Goal: Information Seeking & Learning: Check status

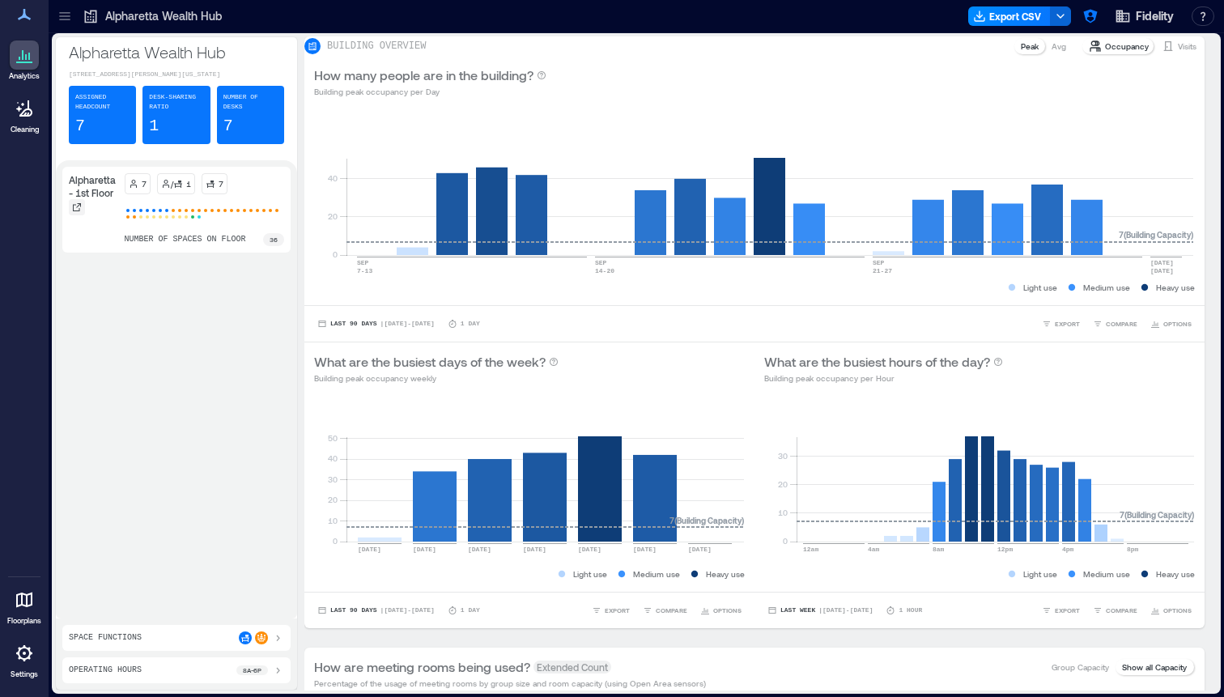
click at [79, 212] on icon at bounding box center [77, 207] width 10 height 10
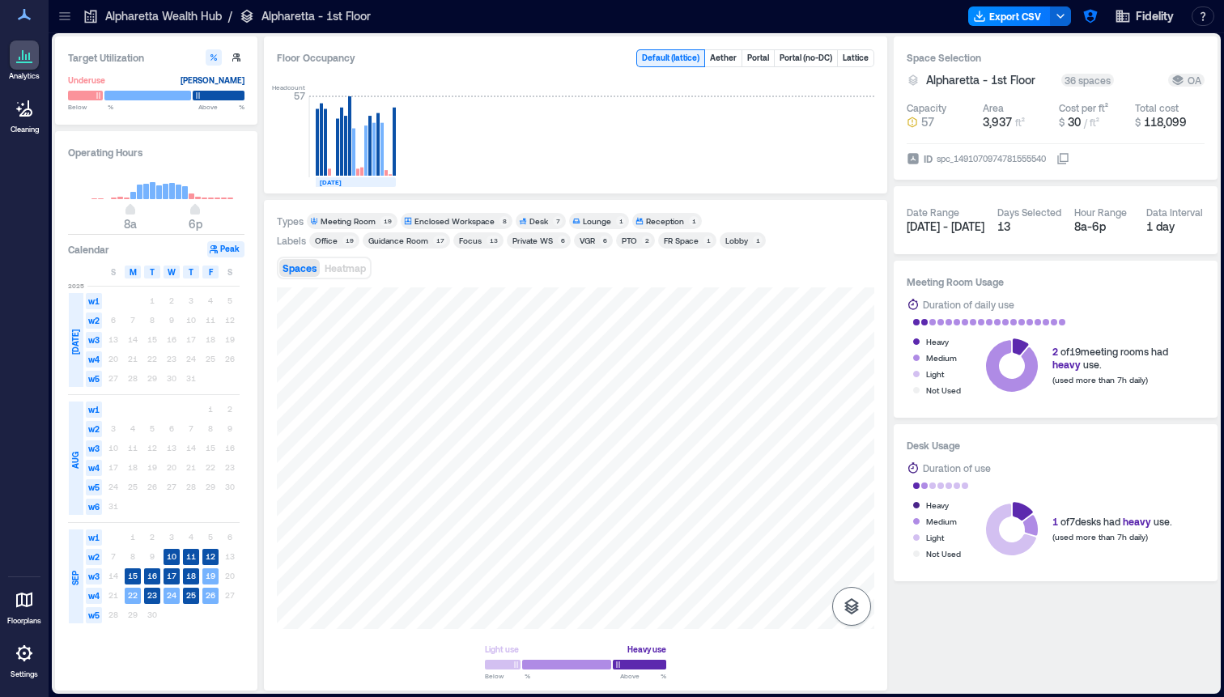
click at [853, 610] on icon "button" at bounding box center [852, 606] width 15 height 16
click at [852, 531] on p "Sensors" at bounding box center [852, 535] width 31 height 10
click at [851, 609] on icon "button" at bounding box center [851, 606] width 19 height 19
click at [654, 508] on div at bounding box center [576, 458] width 598 height 342
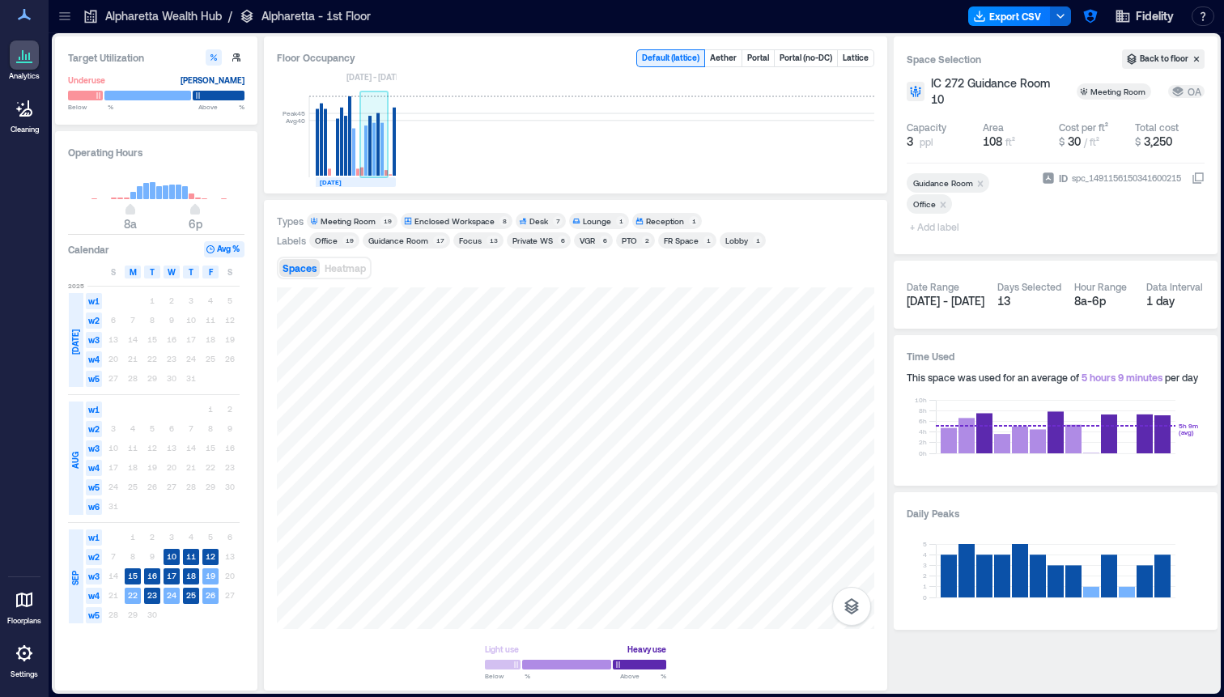
click at [377, 164] on rect at bounding box center [378, 144] width 3 height 62
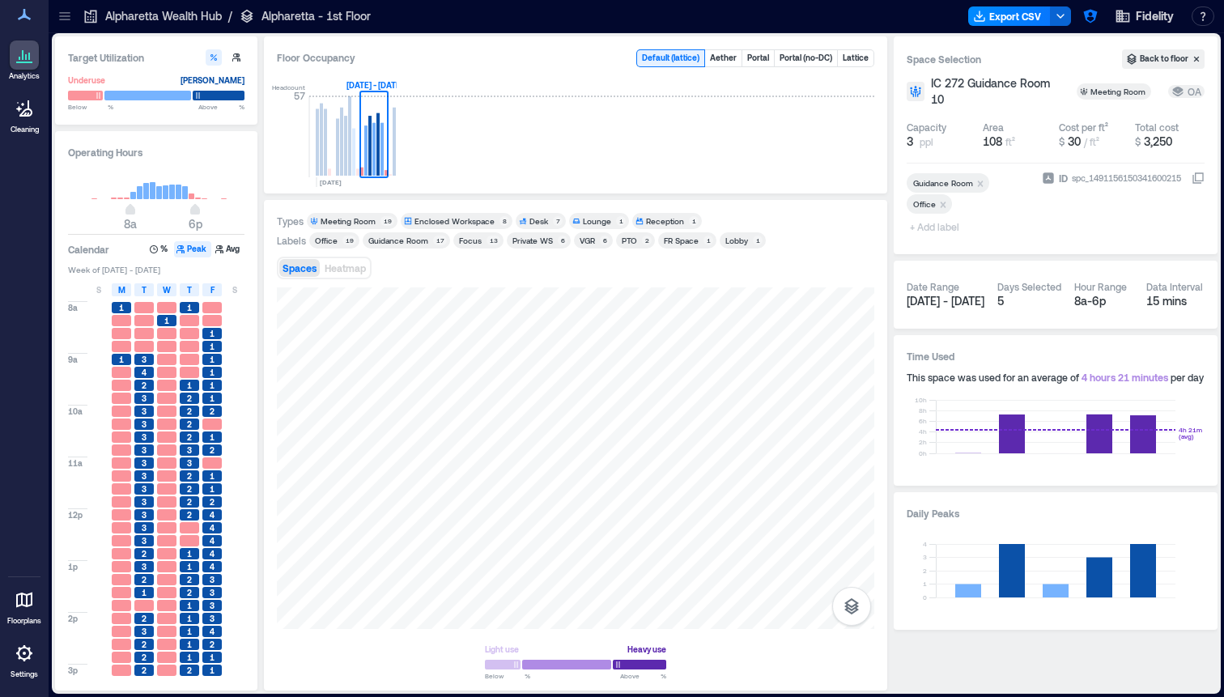
click at [398, 158] on div "Headcount 57 SEP, [DATE] - [DATE]" at bounding box center [576, 127] width 598 height 107
click at [396, 164] on rect at bounding box center [393, 136] width 8 height 81
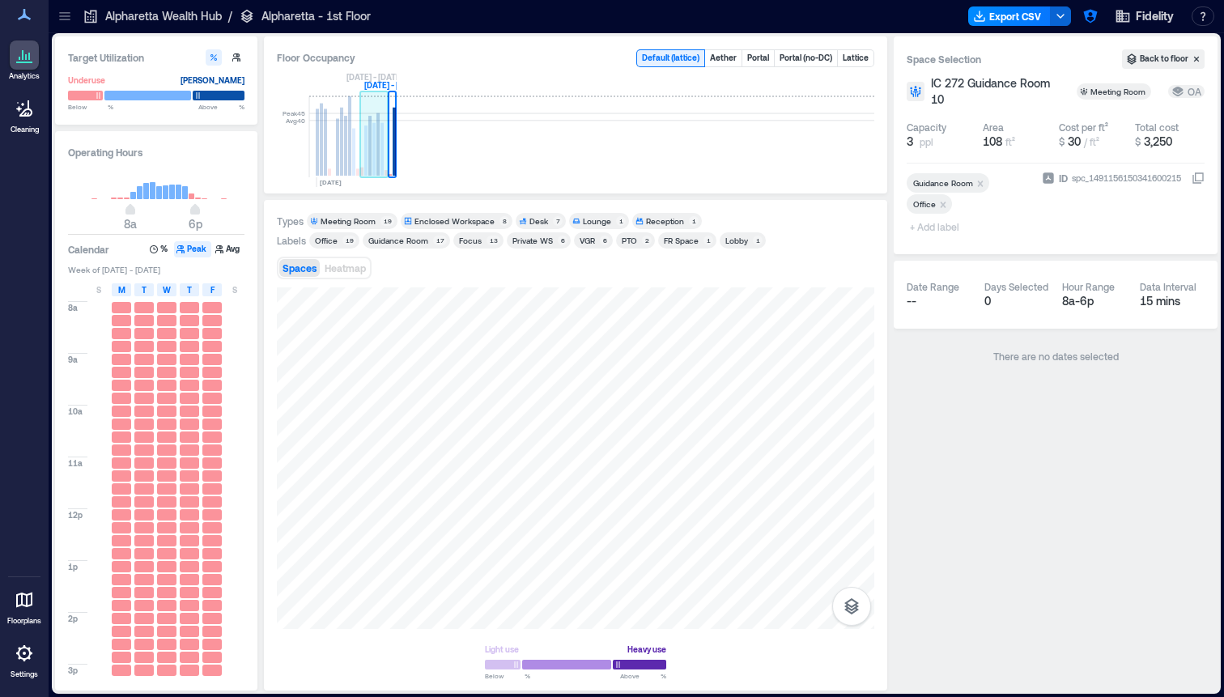
click at [369, 160] on rect at bounding box center [369, 146] width 3 height 60
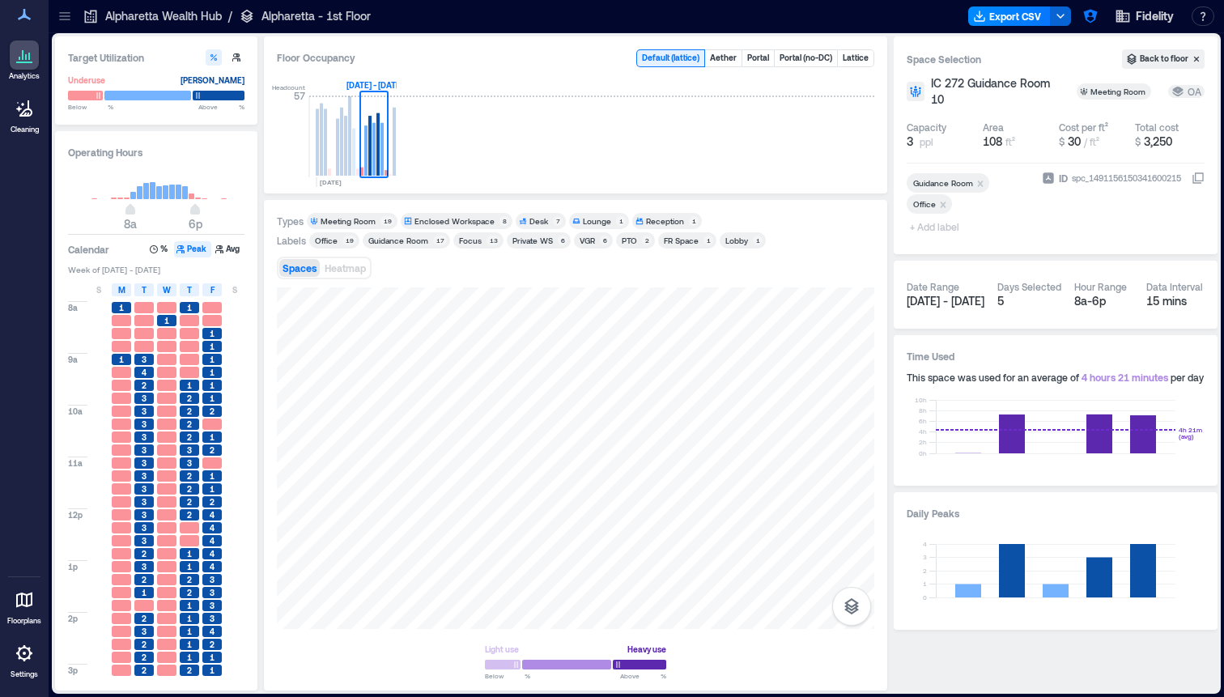
scroll to position [142, 0]
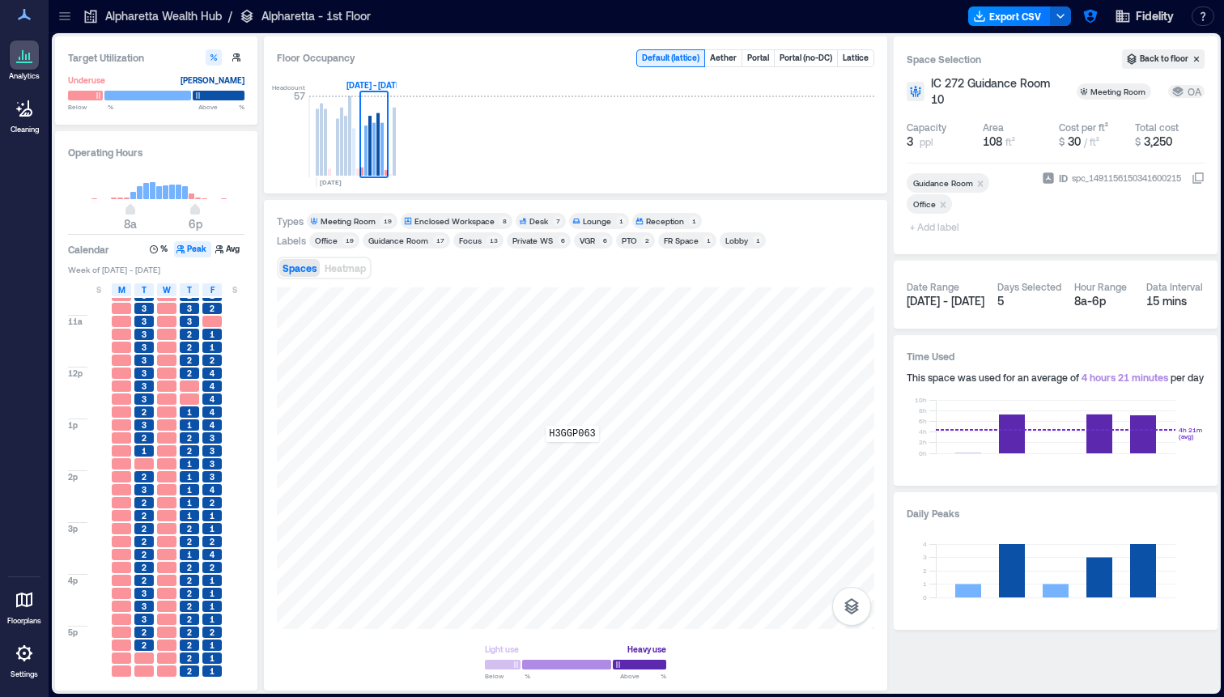
click at [573, 454] on div "H3GGP063" at bounding box center [576, 458] width 598 height 342
click at [719, 305] on span "Details" at bounding box center [719, 304] width 36 height 16
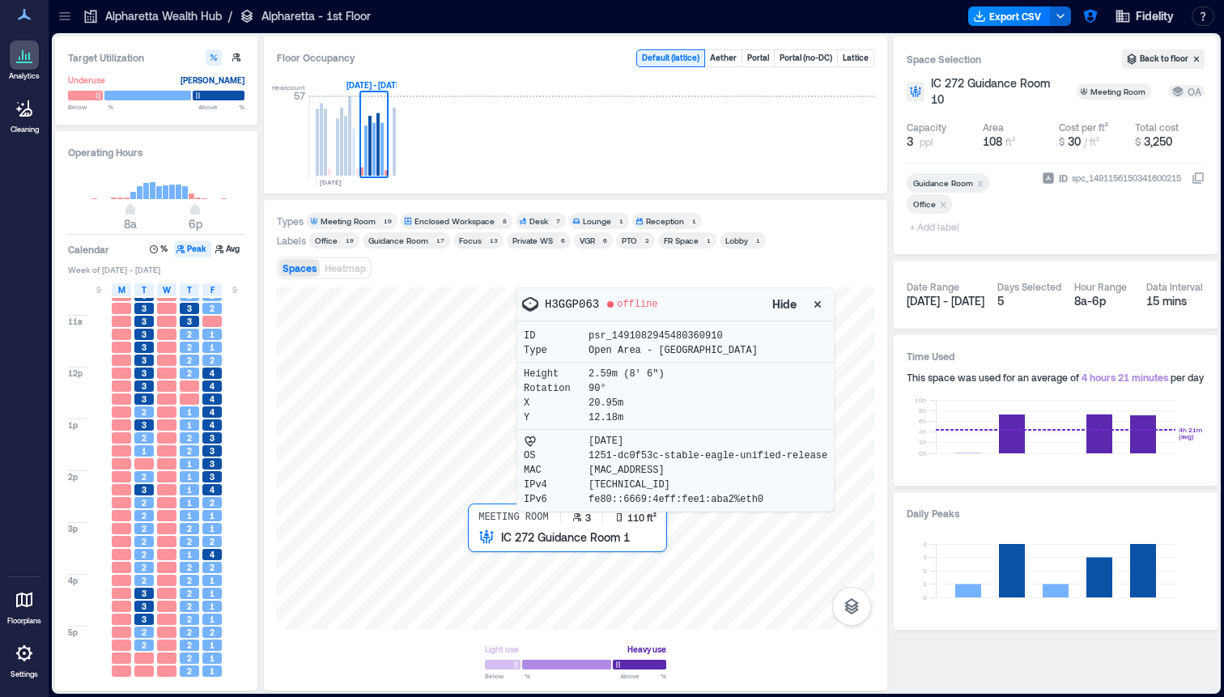
click at [475, 539] on div at bounding box center [576, 458] width 598 height 342
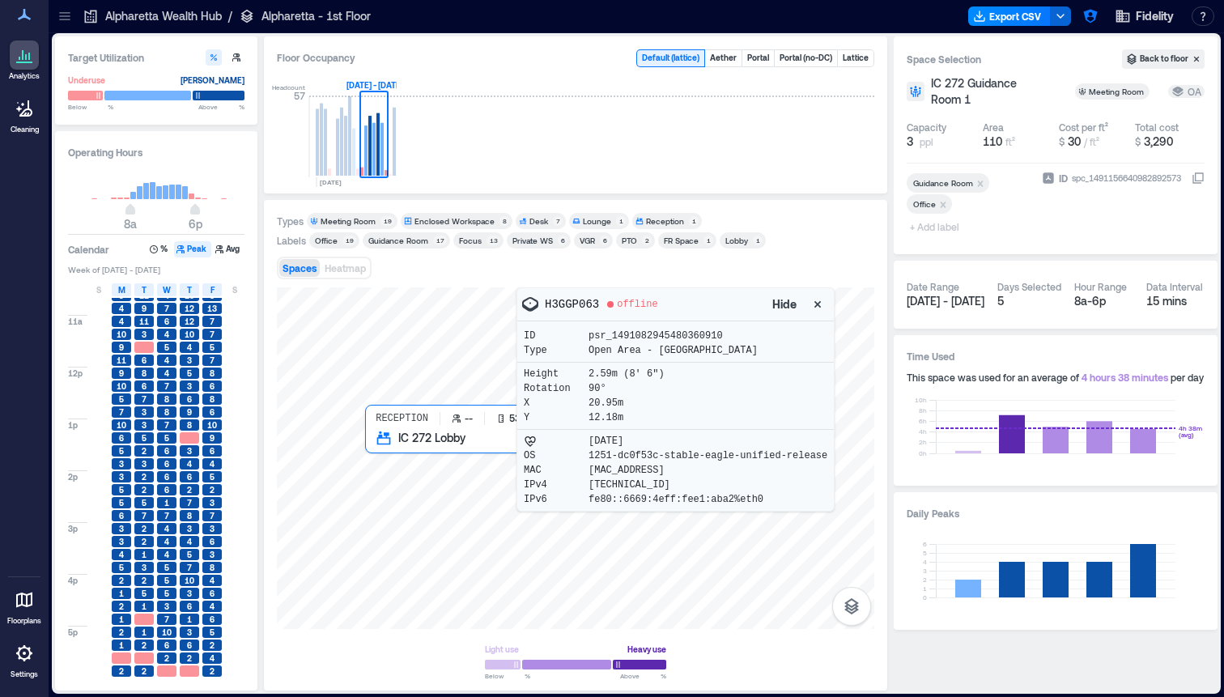
click at [433, 497] on div at bounding box center [576, 458] width 598 height 342
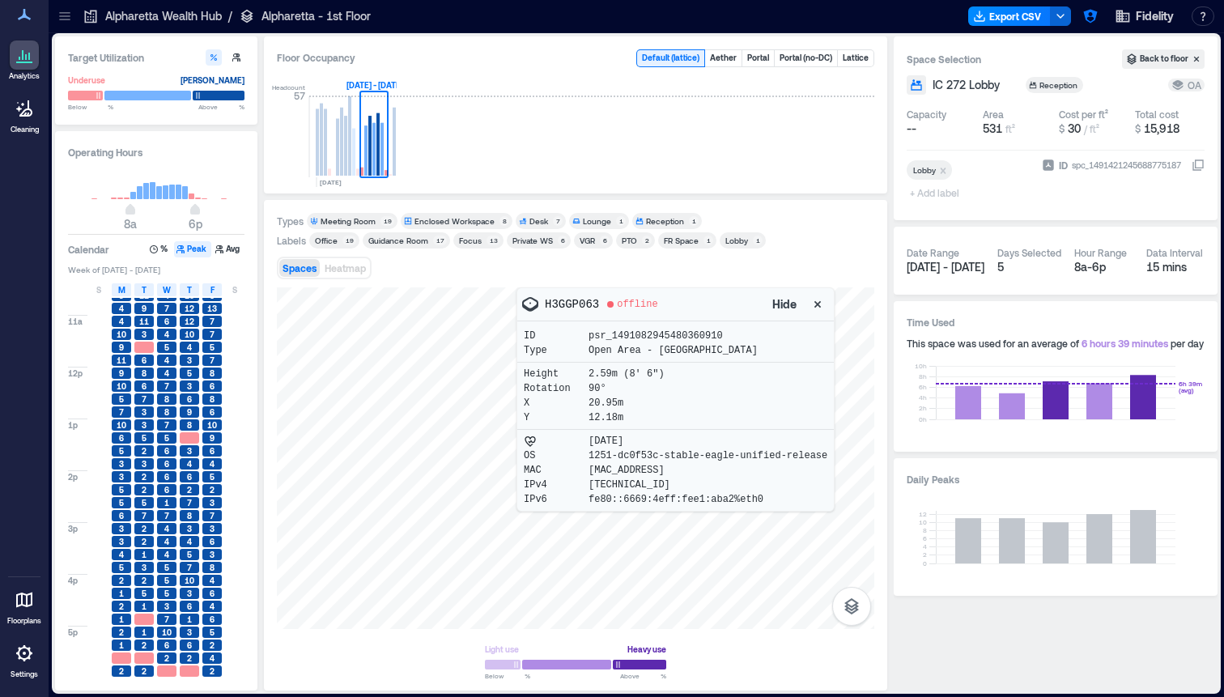
click at [330, 492] on div at bounding box center [576, 458] width 598 height 342
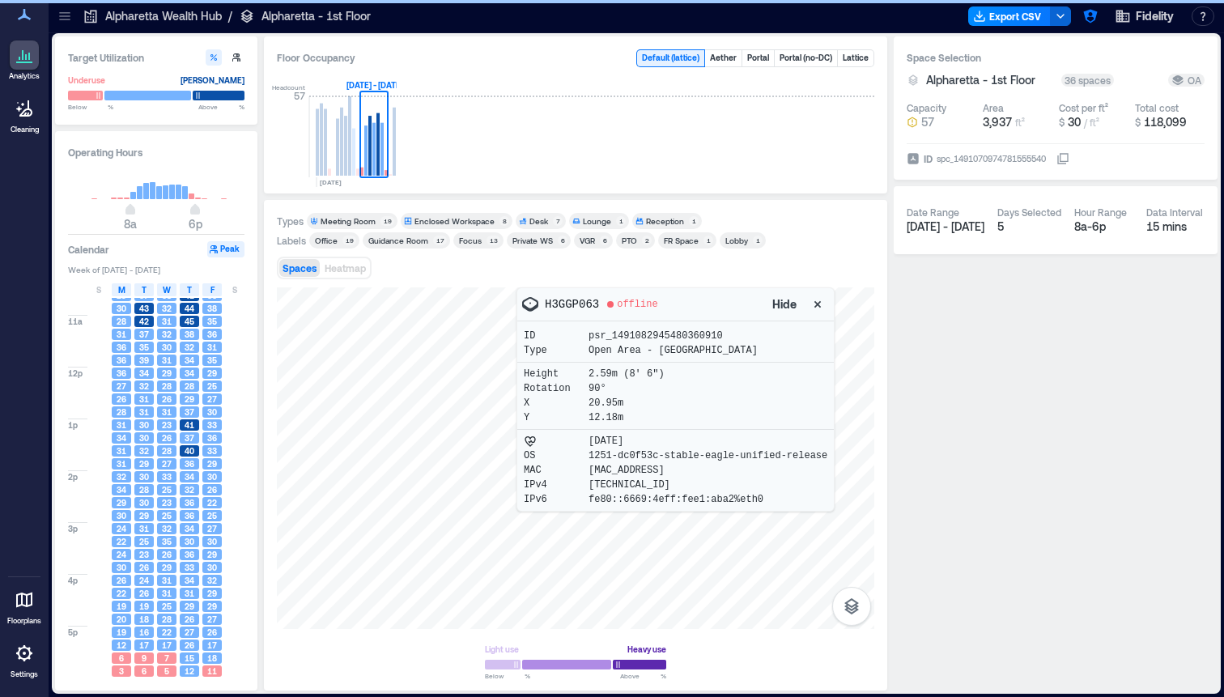
click at [330, 492] on div at bounding box center [576, 458] width 598 height 342
